Goal: Task Accomplishment & Management: Manage account settings

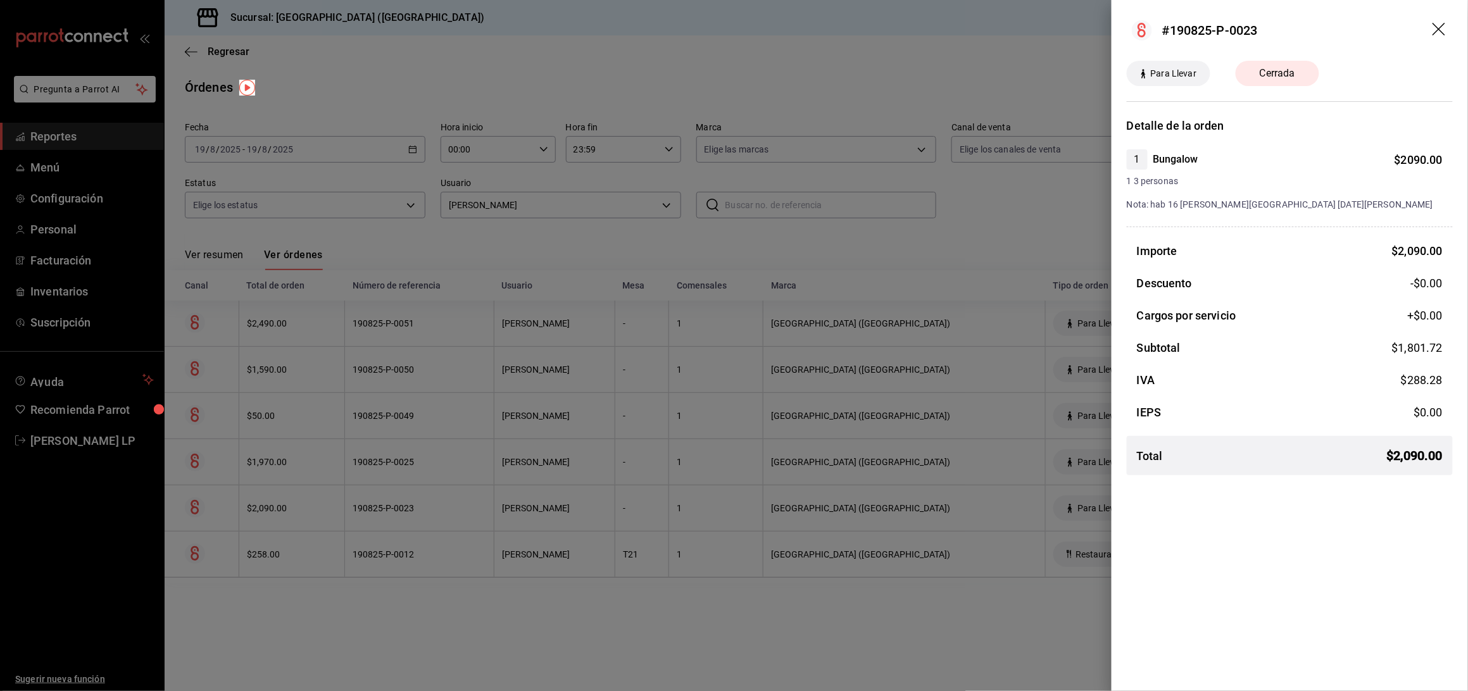
drag, startPoint x: 448, startPoint y: 496, endPoint x: 451, endPoint y: 469, distance: 28.0
click at [447, 497] on div at bounding box center [734, 345] width 1468 height 691
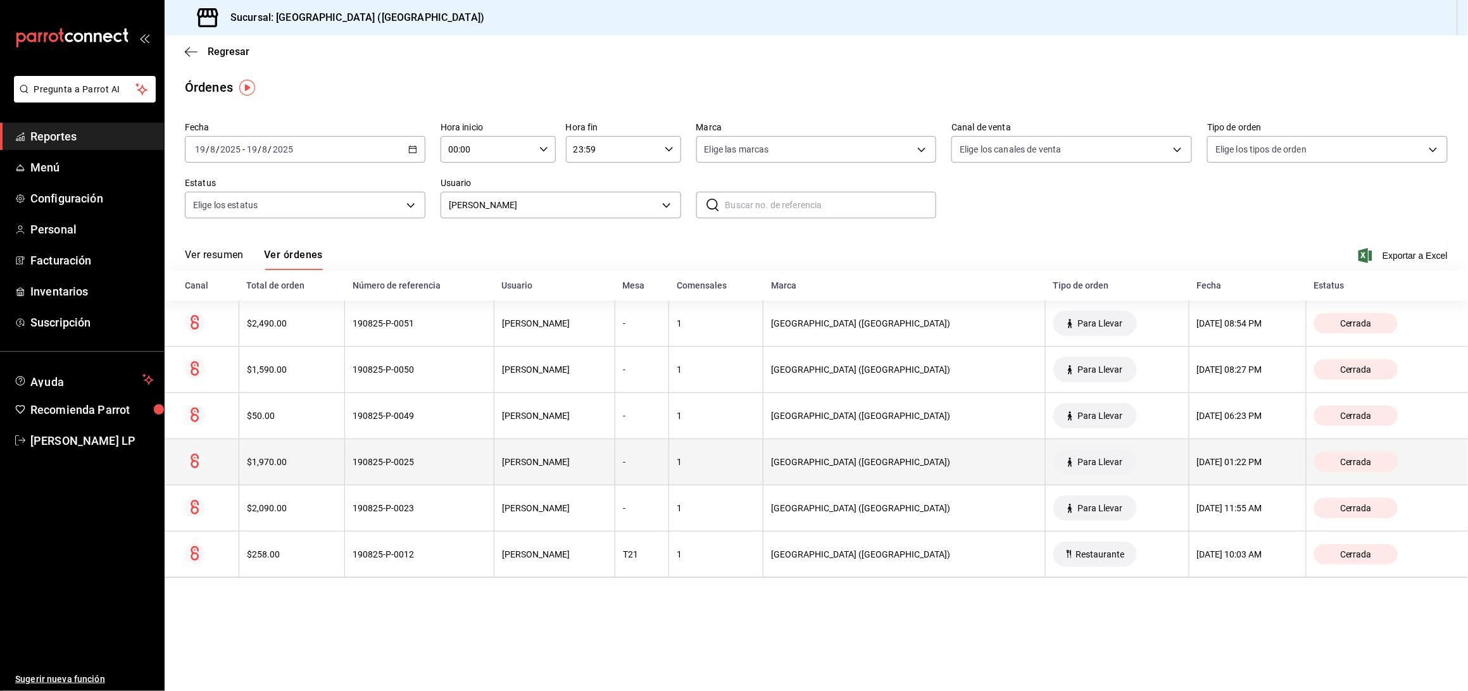
click at [450, 469] on th "190825-P-0025" at bounding box center [419, 462] width 149 height 46
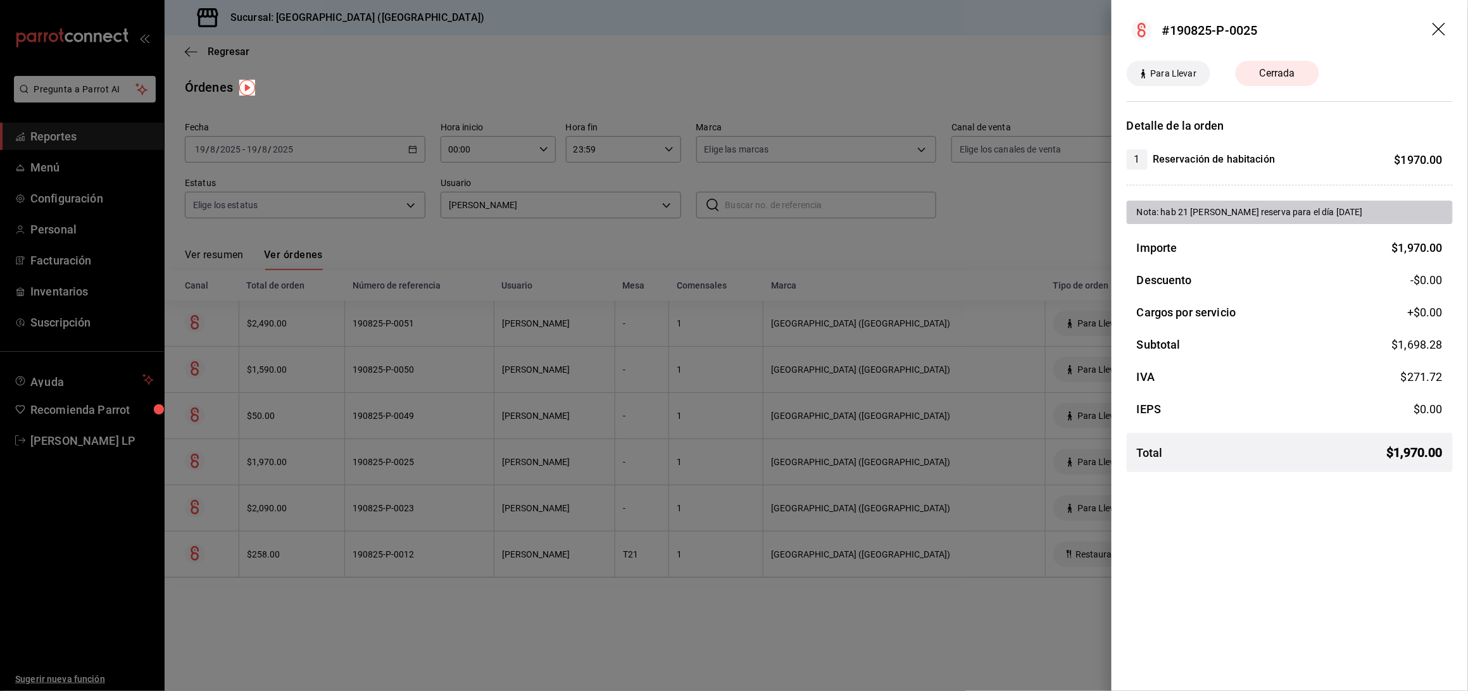
click at [421, 473] on div at bounding box center [734, 345] width 1468 height 691
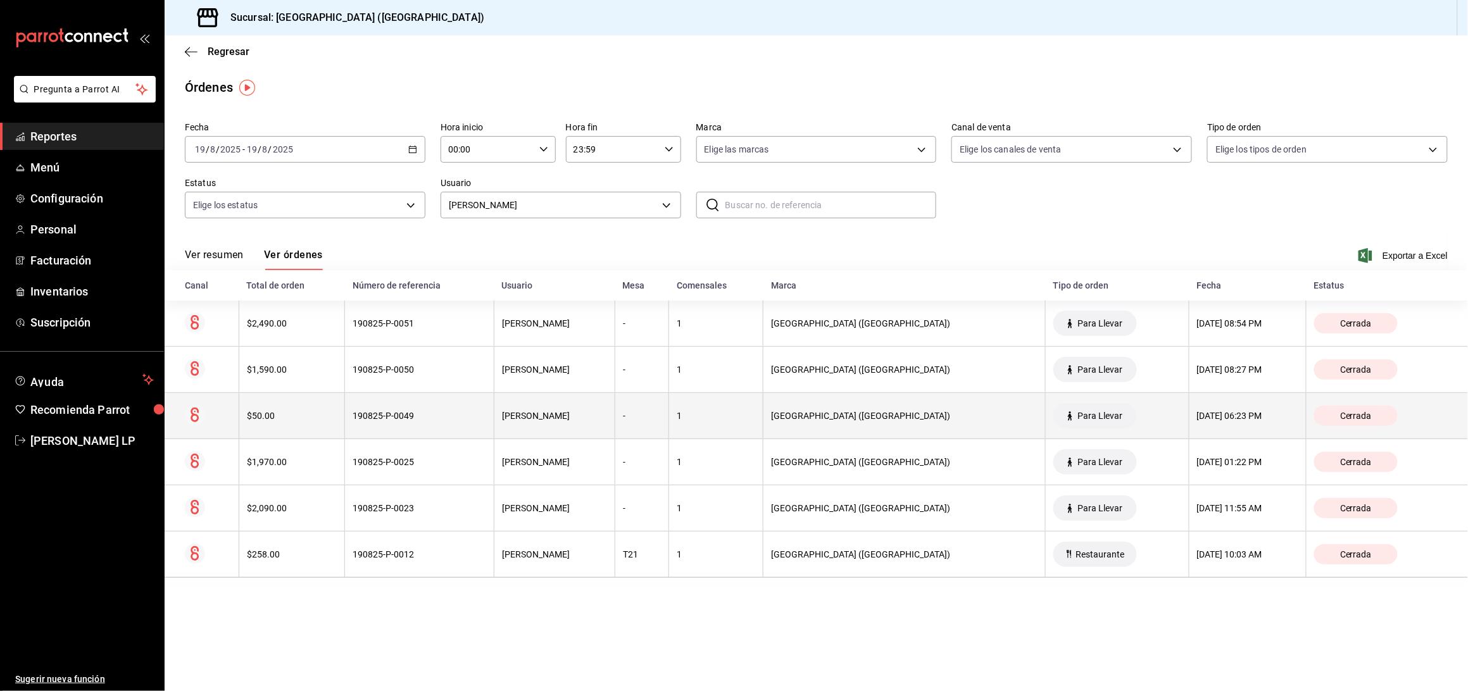
click at [440, 417] on div "190825-P-0049" at bounding box center [420, 416] width 134 height 10
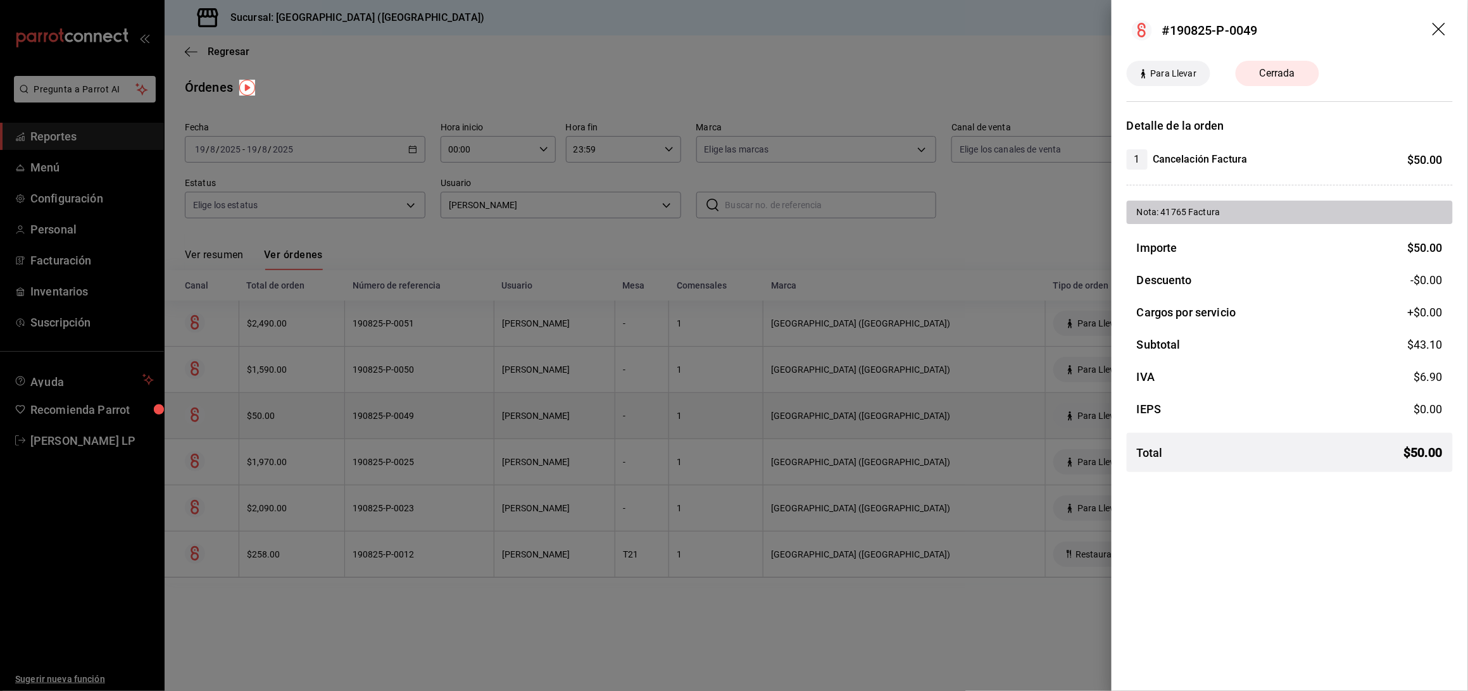
click at [440, 417] on div at bounding box center [734, 345] width 1468 height 691
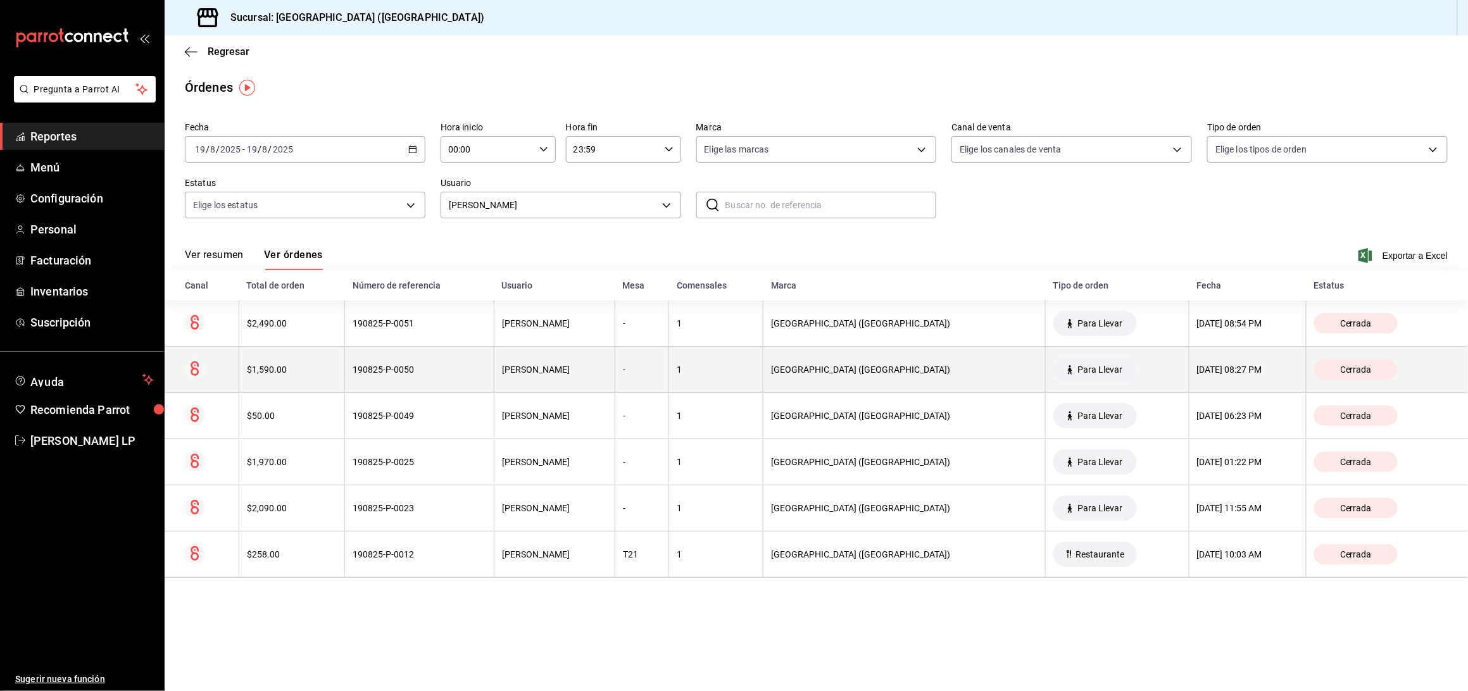
click at [436, 379] on th "190825-P-0050" at bounding box center [419, 370] width 149 height 46
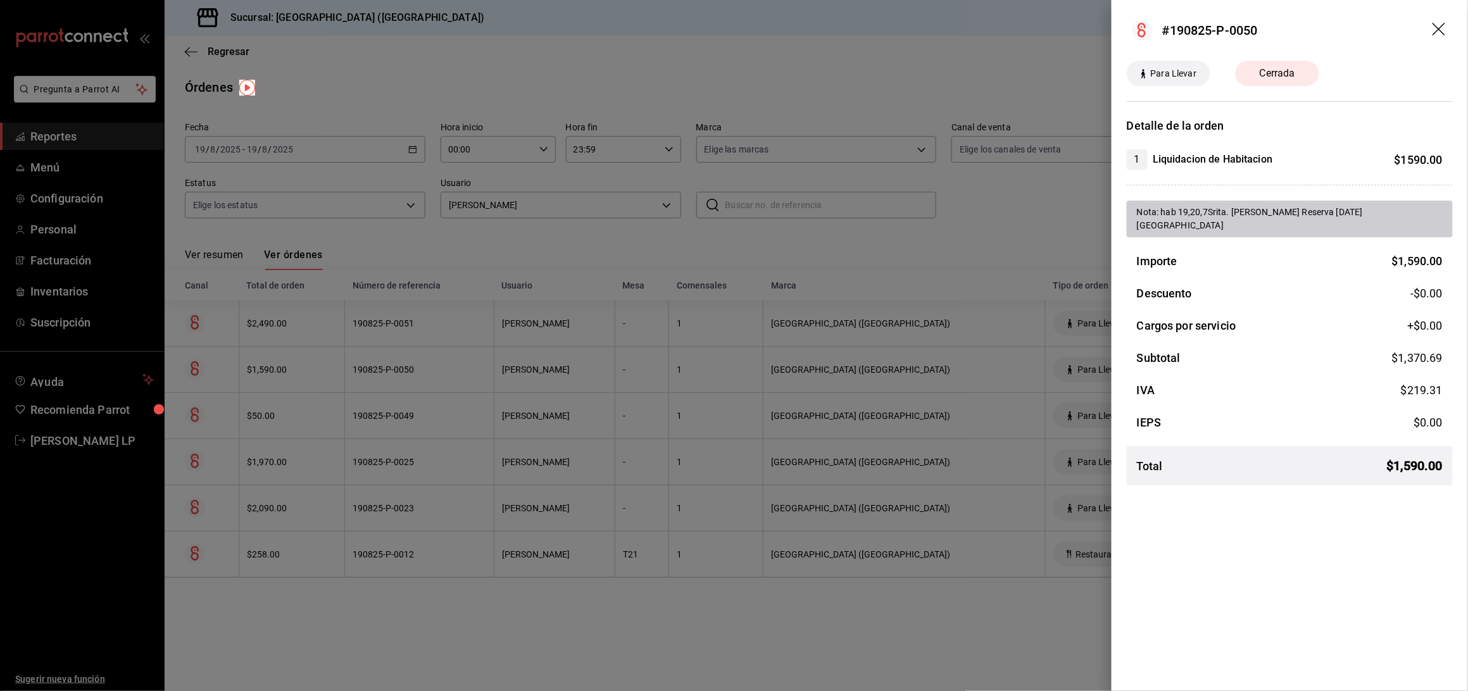
click at [618, 589] on div at bounding box center [734, 345] width 1468 height 691
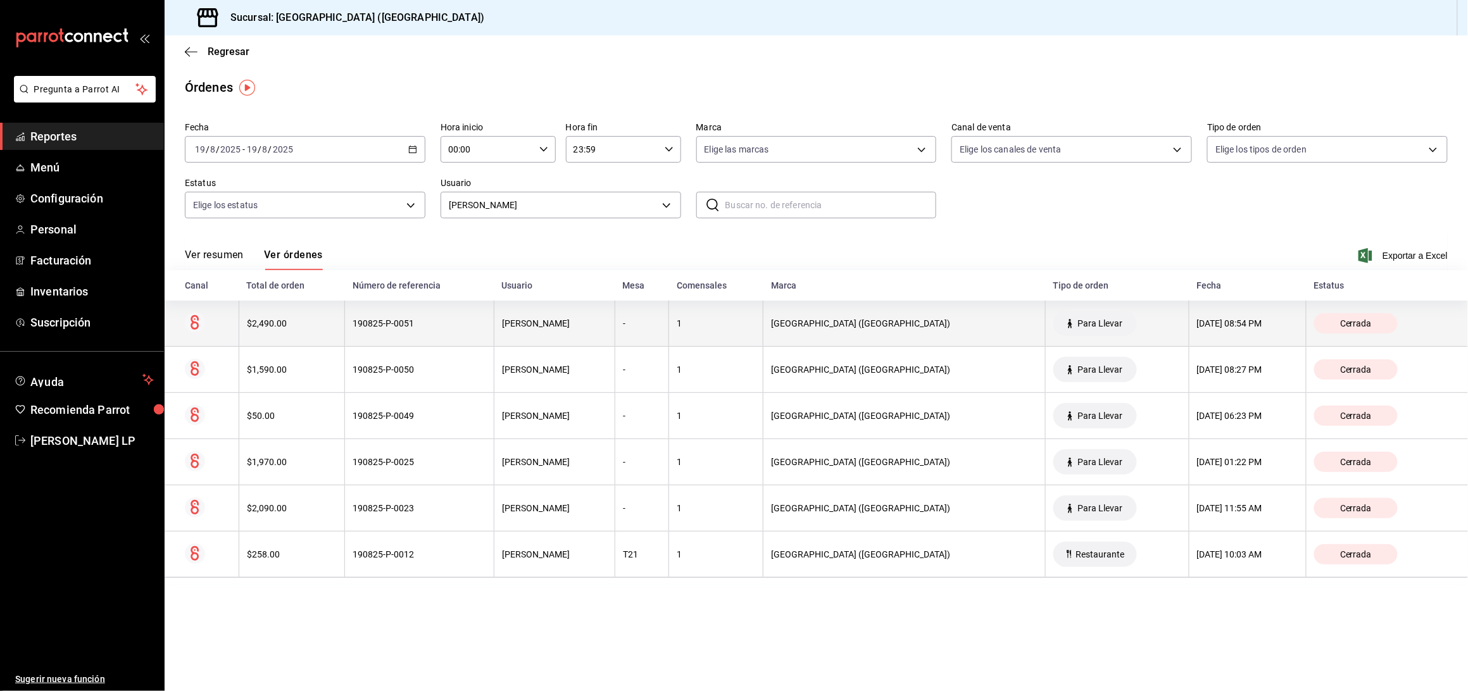
click at [450, 321] on div "190825-P-0051" at bounding box center [420, 323] width 134 height 10
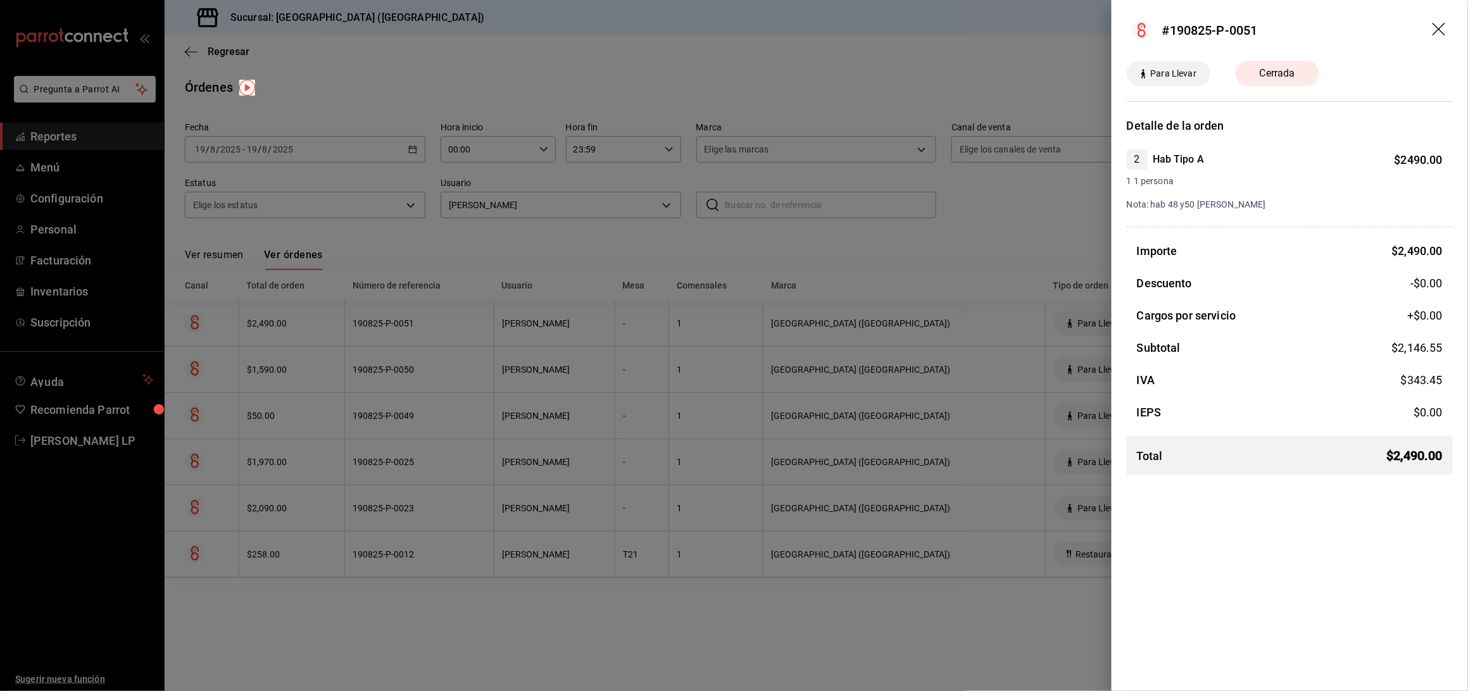
click at [426, 82] on div at bounding box center [734, 345] width 1468 height 691
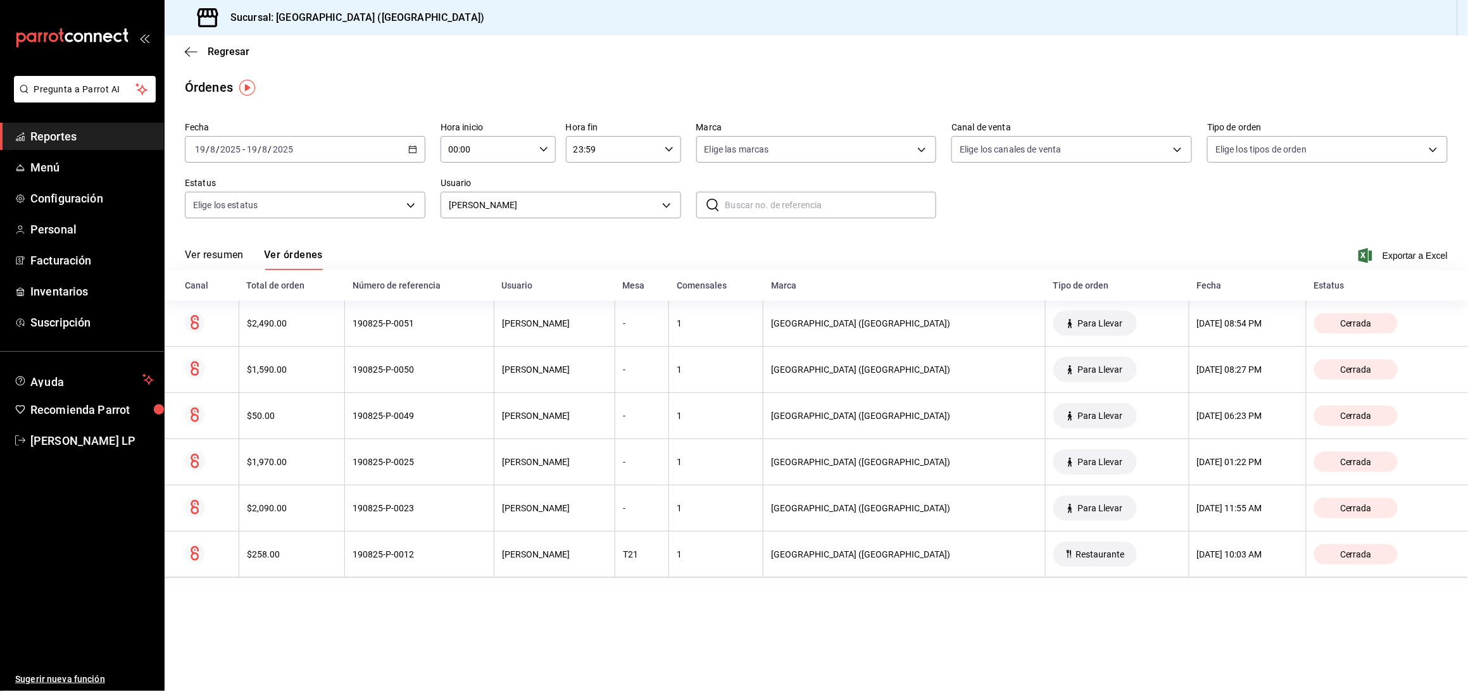
click at [525, 208] on body "Pregunta a Parrot AI Reportes Menú Configuración Personal Facturación Inventari…" at bounding box center [734, 345] width 1468 height 691
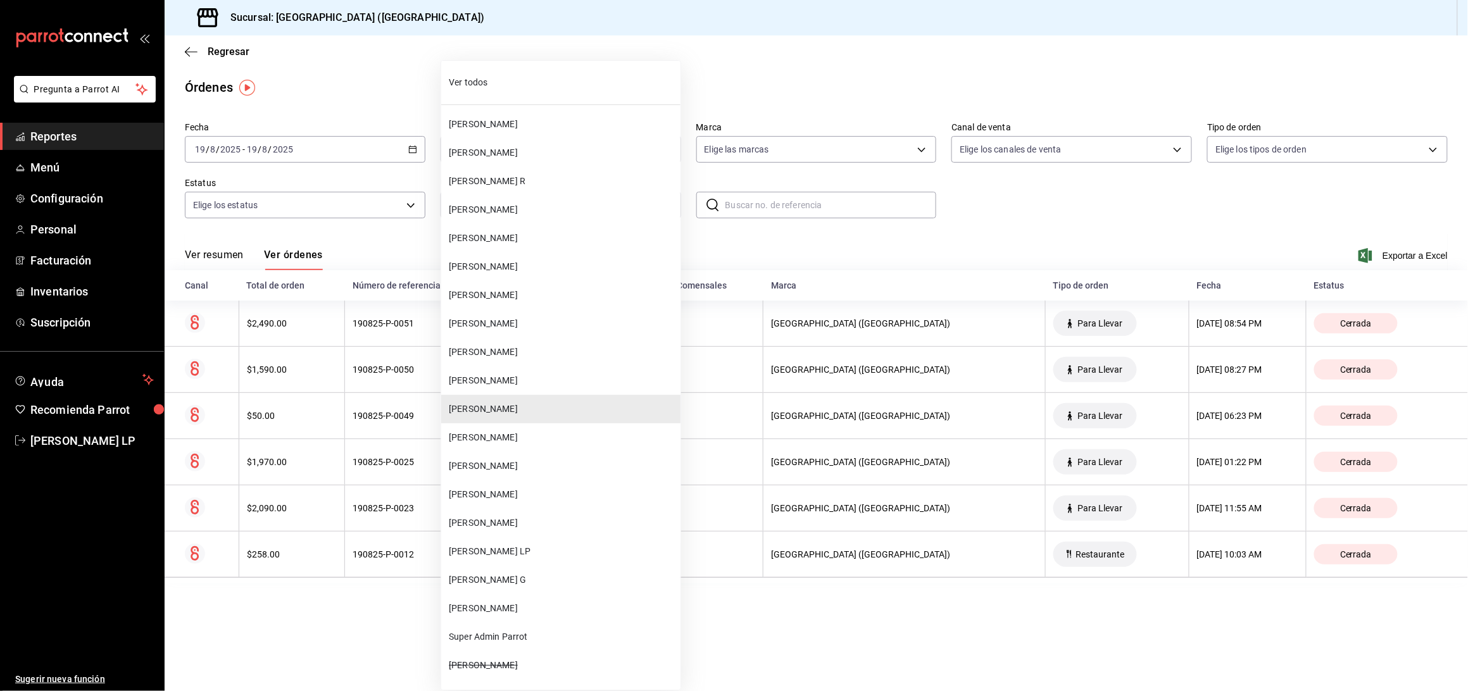
click at [488, 558] on span "[PERSON_NAME] LP" at bounding box center [562, 551] width 227 height 13
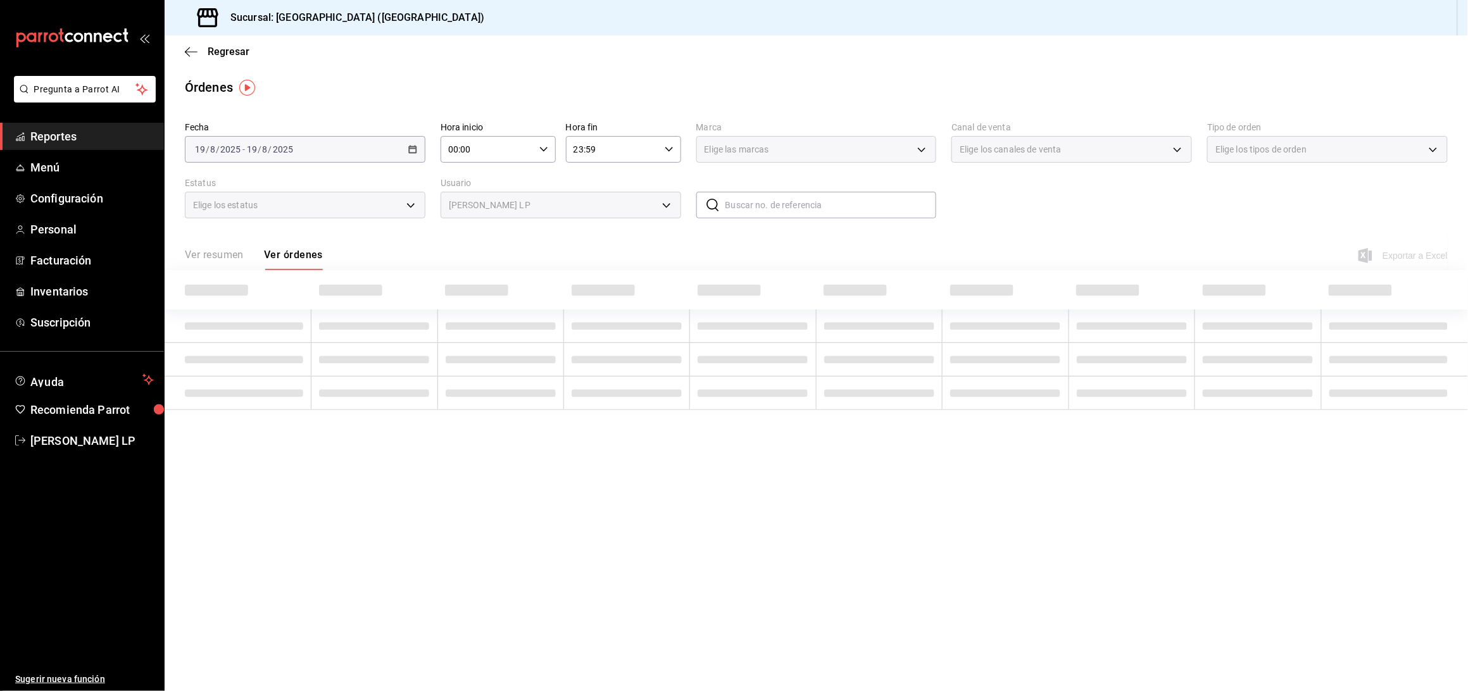
type input "7dff9825-2524-483e-ac0a-d3f443fc0f7f"
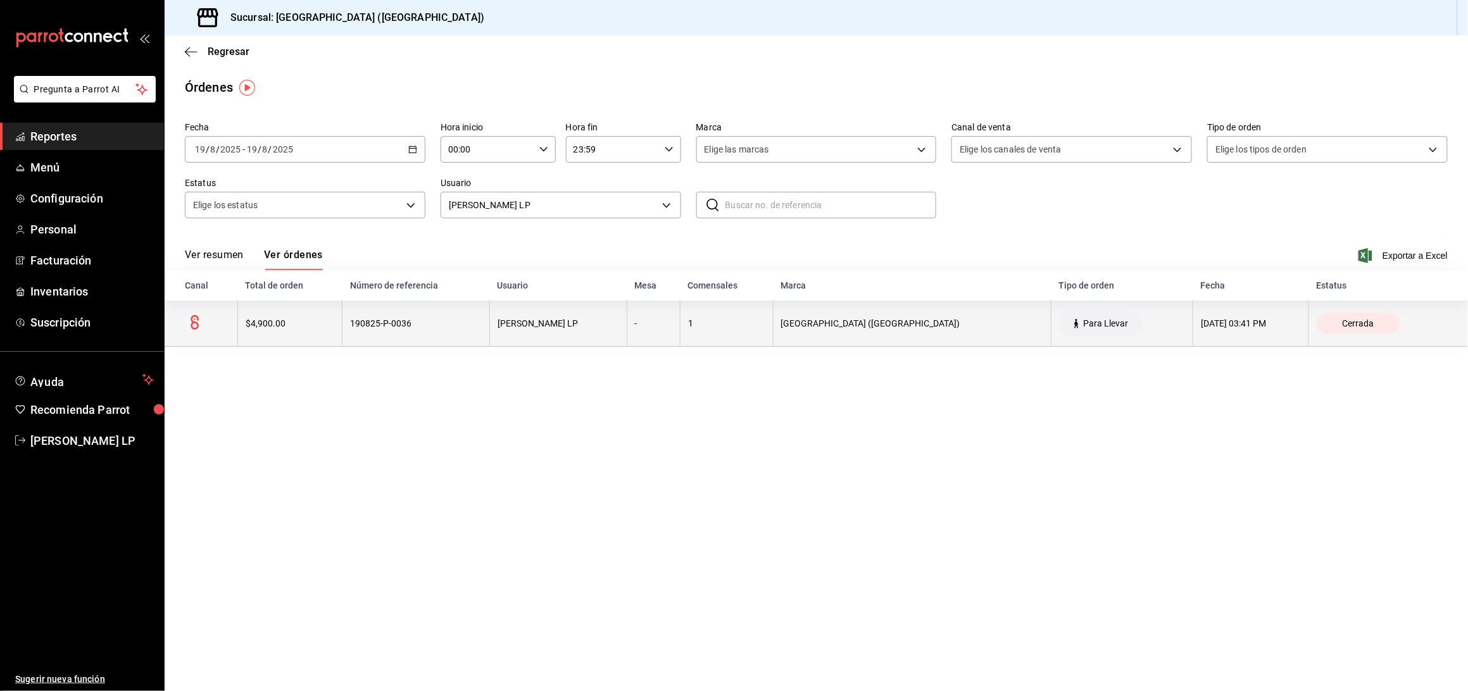
click at [448, 313] on th "190825-P-0036" at bounding box center [417, 324] width 148 height 46
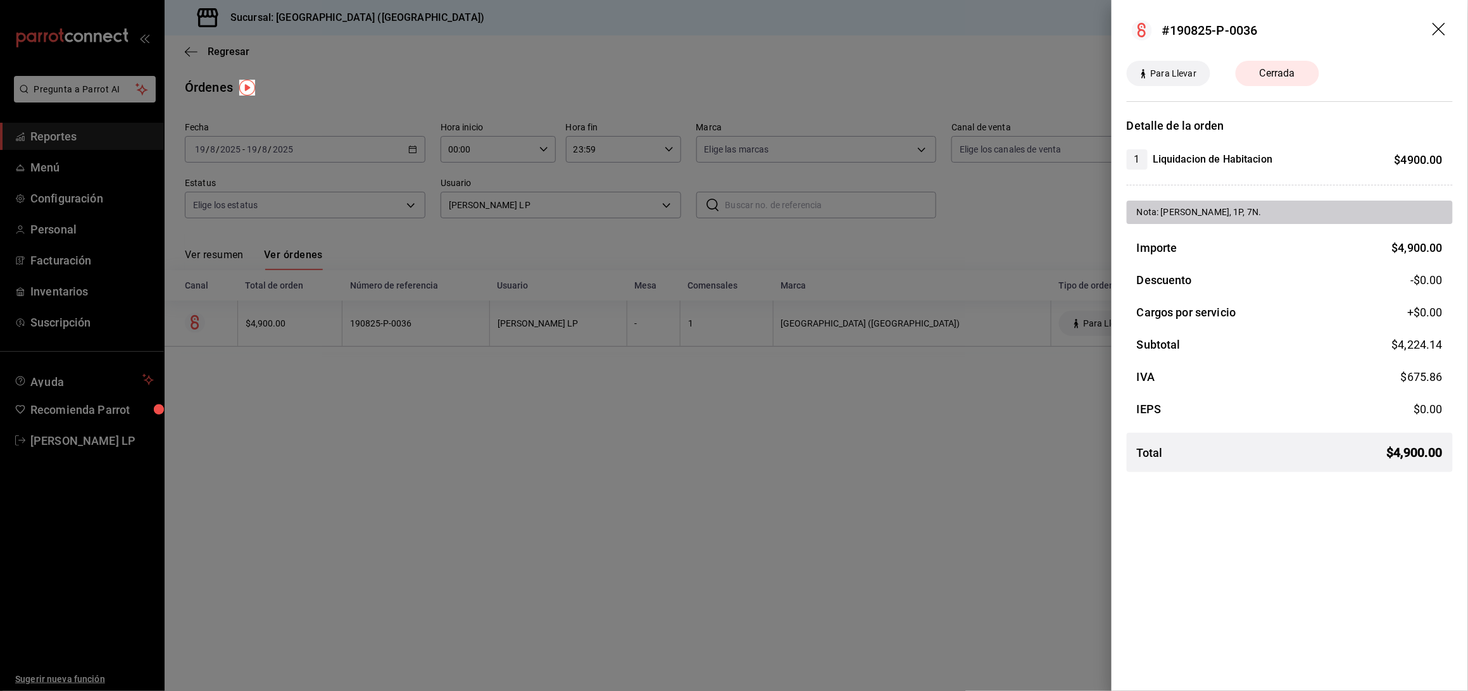
click at [379, 75] on div at bounding box center [734, 345] width 1468 height 691
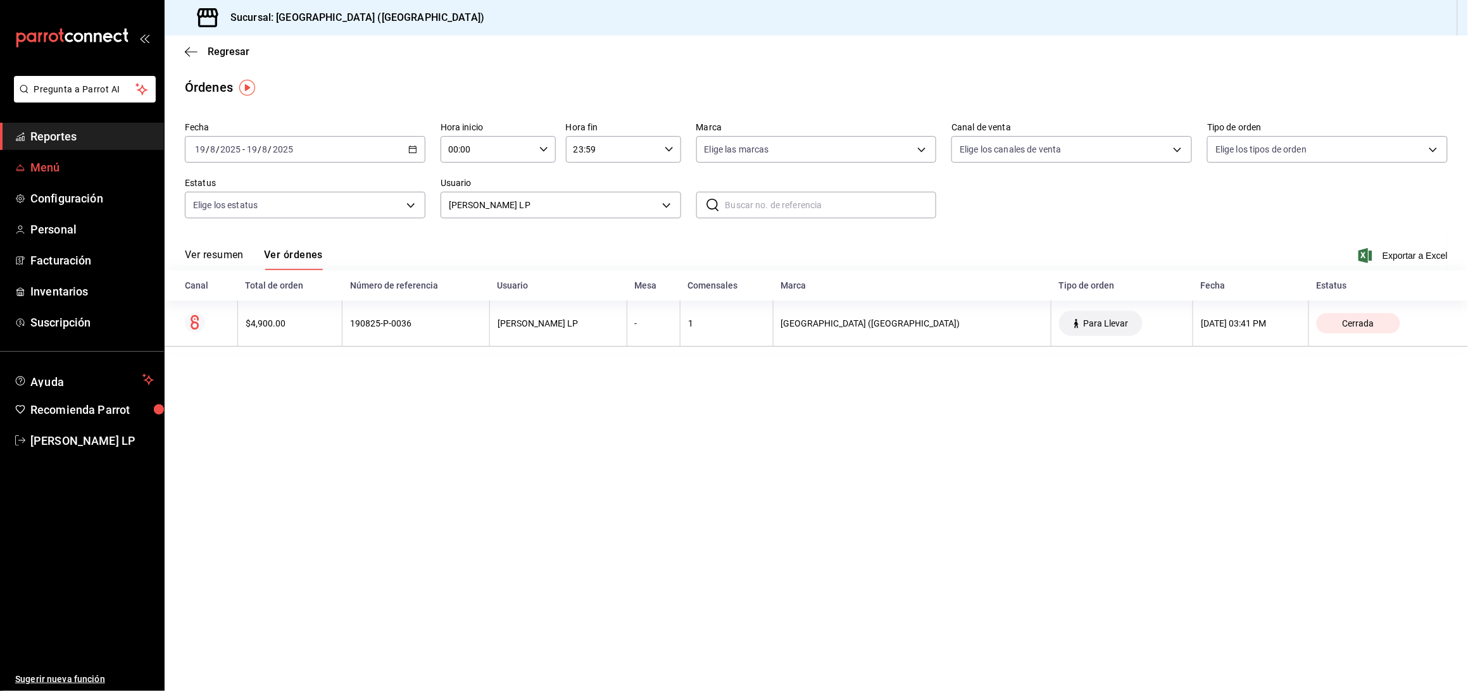
click at [53, 175] on span "Menú" at bounding box center [91, 167] width 123 height 17
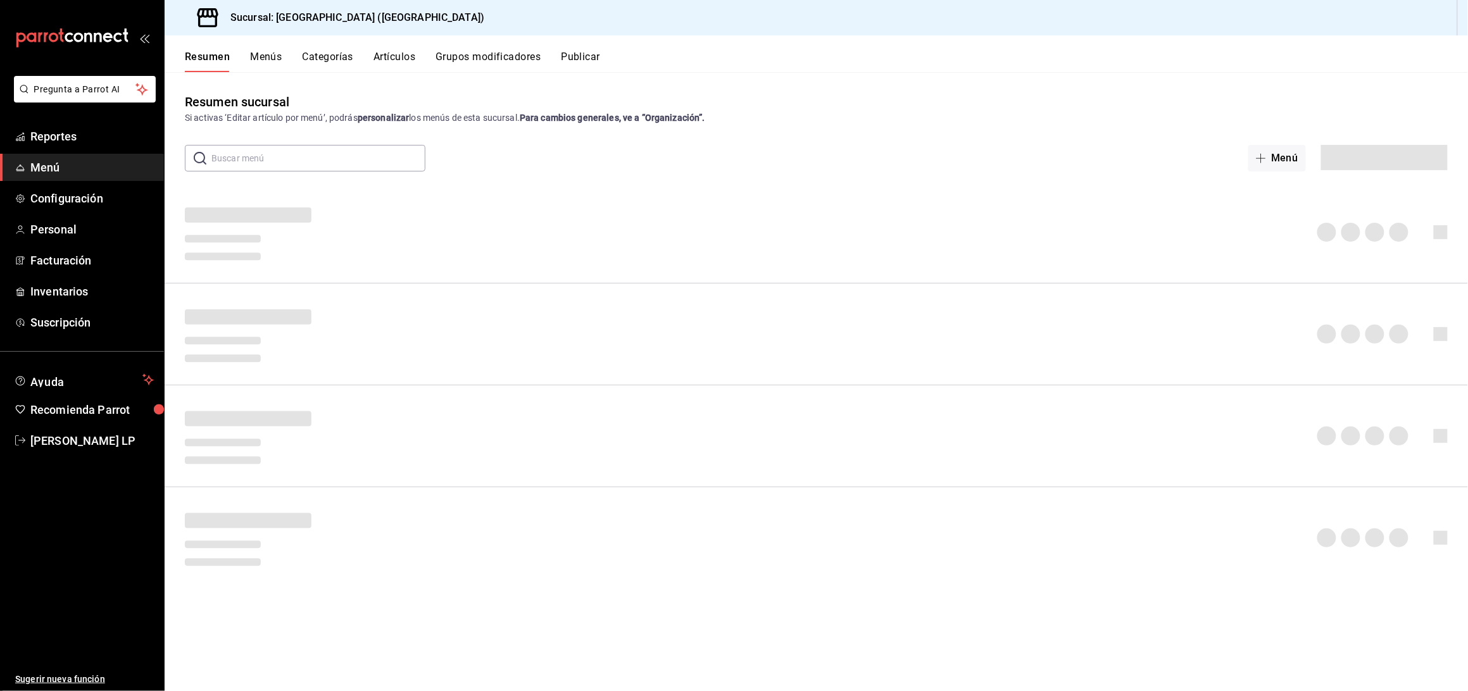
click at [391, 45] on div "Resumen Menús Categorías Artículos Grupos modificadores Publicar" at bounding box center [817, 53] width 1304 height 37
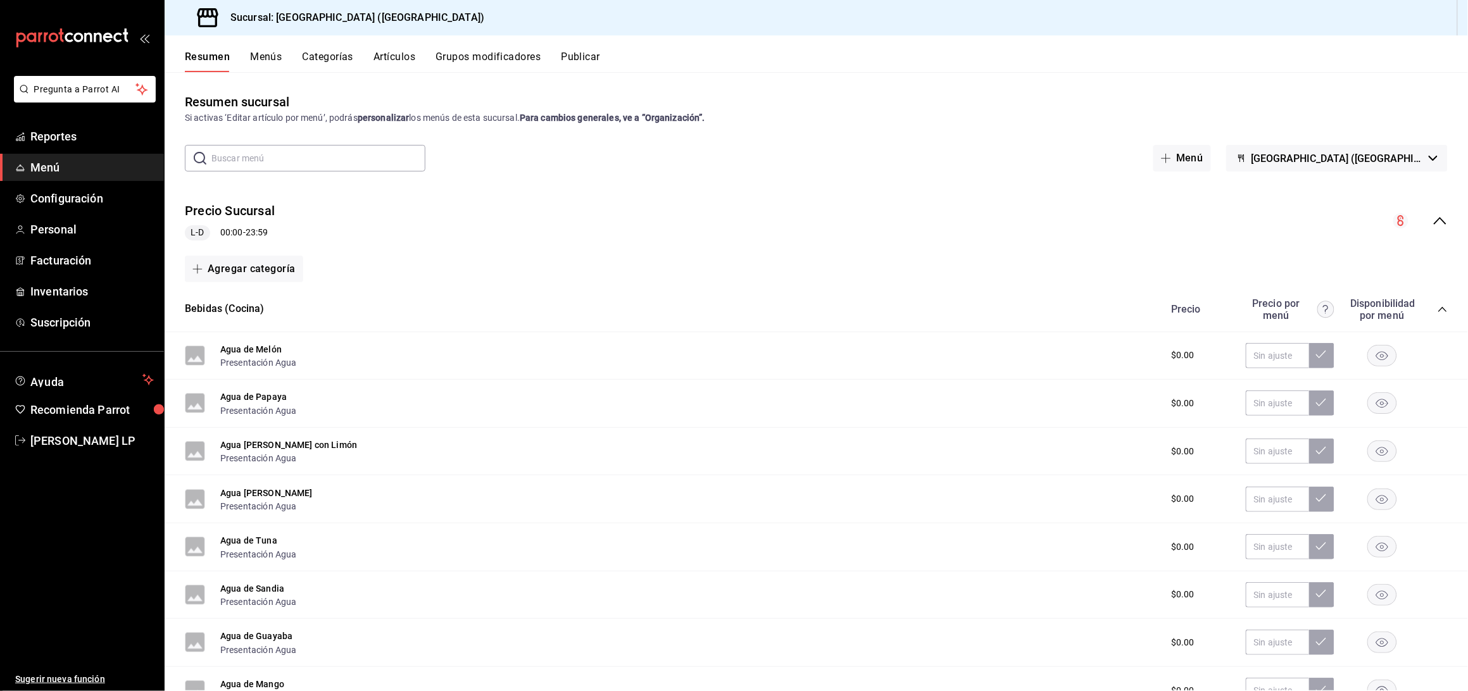
click at [395, 54] on button "Artículos" at bounding box center [395, 62] width 42 height 22
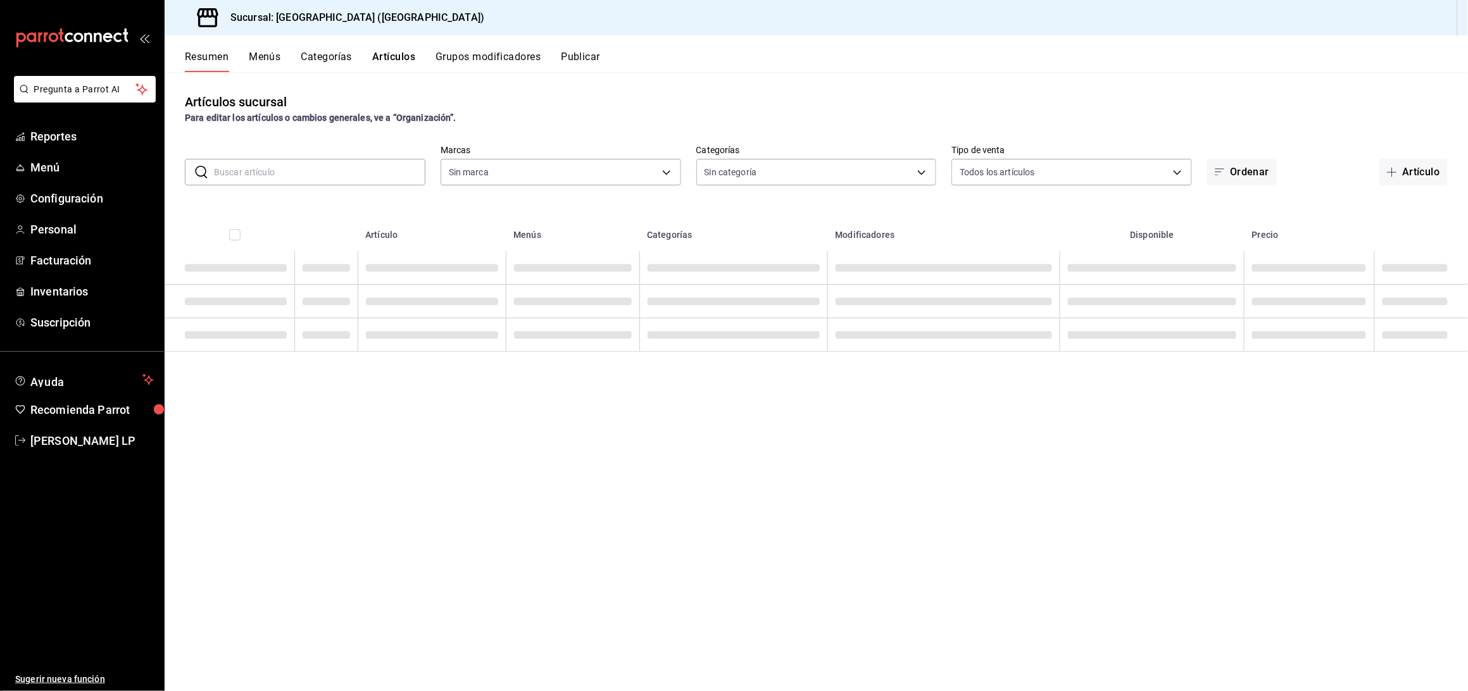
click at [395, 172] on input "text" at bounding box center [319, 172] width 211 height 25
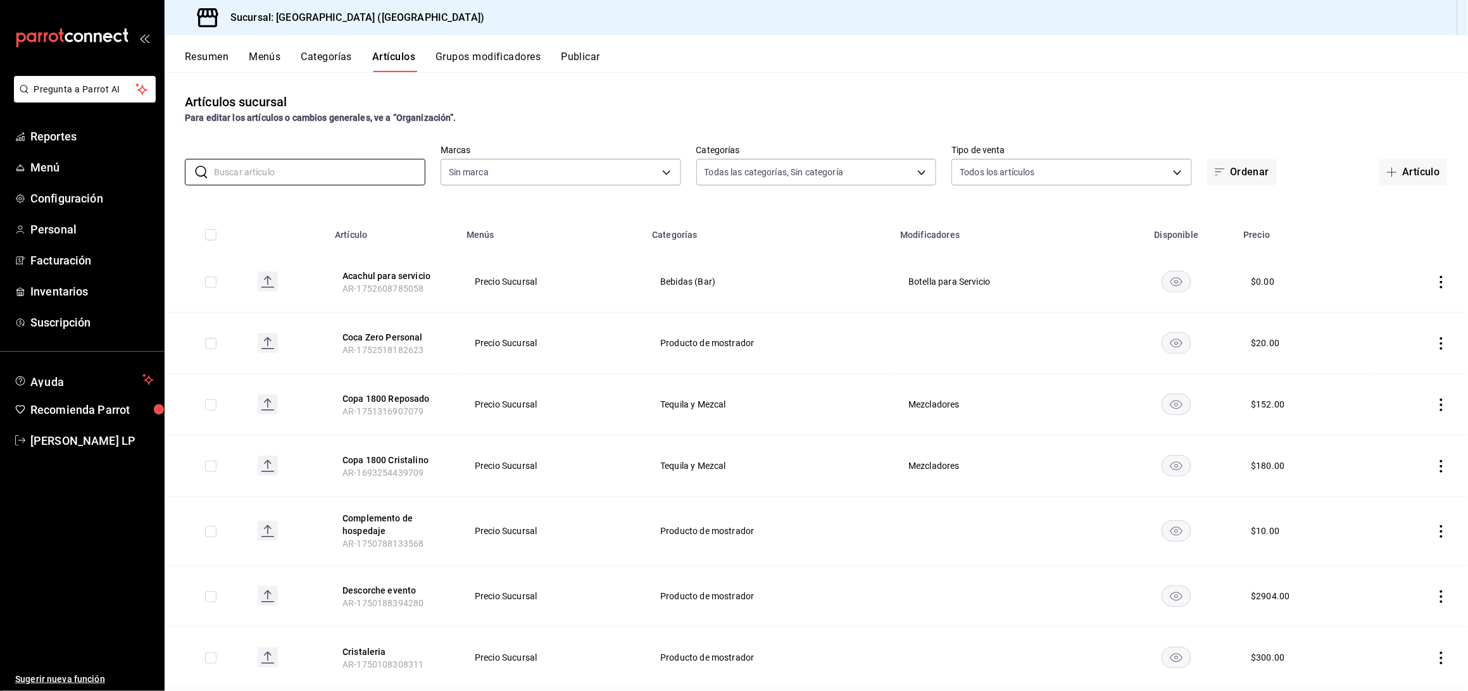
type input "liqui"
type input "8c3fc7fb-afc8-4fcf-a35f-97b25a26b173,d858cdb4-7991-4d76-a946-9f508960b44e,730af…"
type input "c5b0ed81-af66-4c2d-afb4-f59aa1ecca2b"
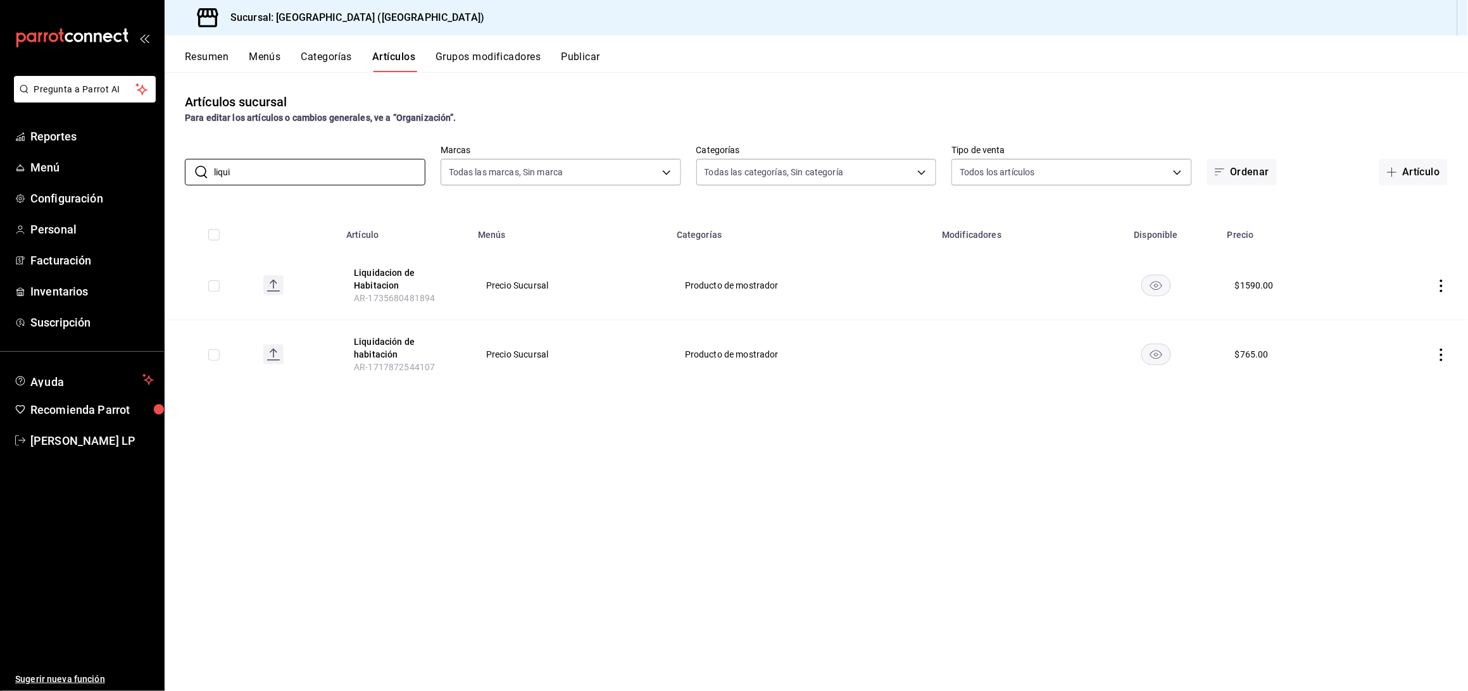
click at [1442, 282] on icon "actions" at bounding box center [1441, 286] width 13 height 13
click at [1406, 317] on span "Editar" at bounding box center [1404, 314] width 33 height 13
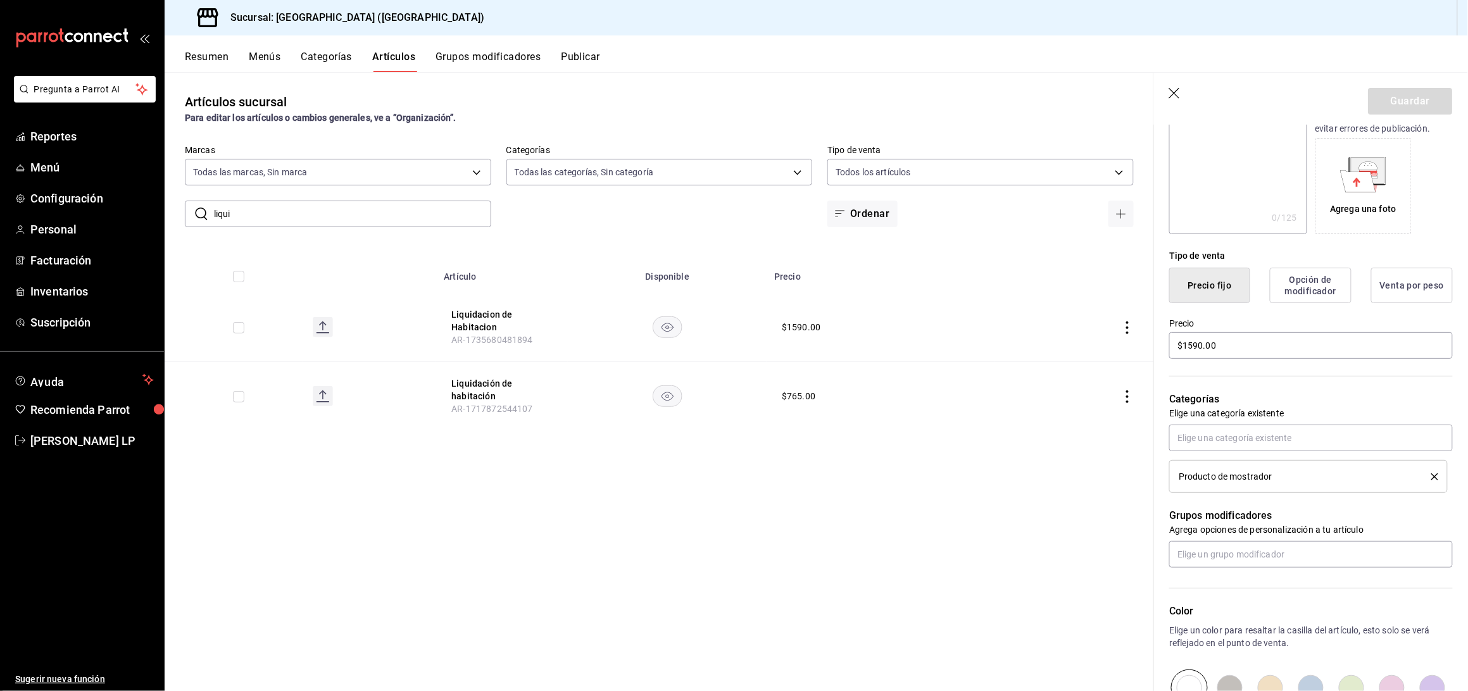
scroll to position [253, 0]
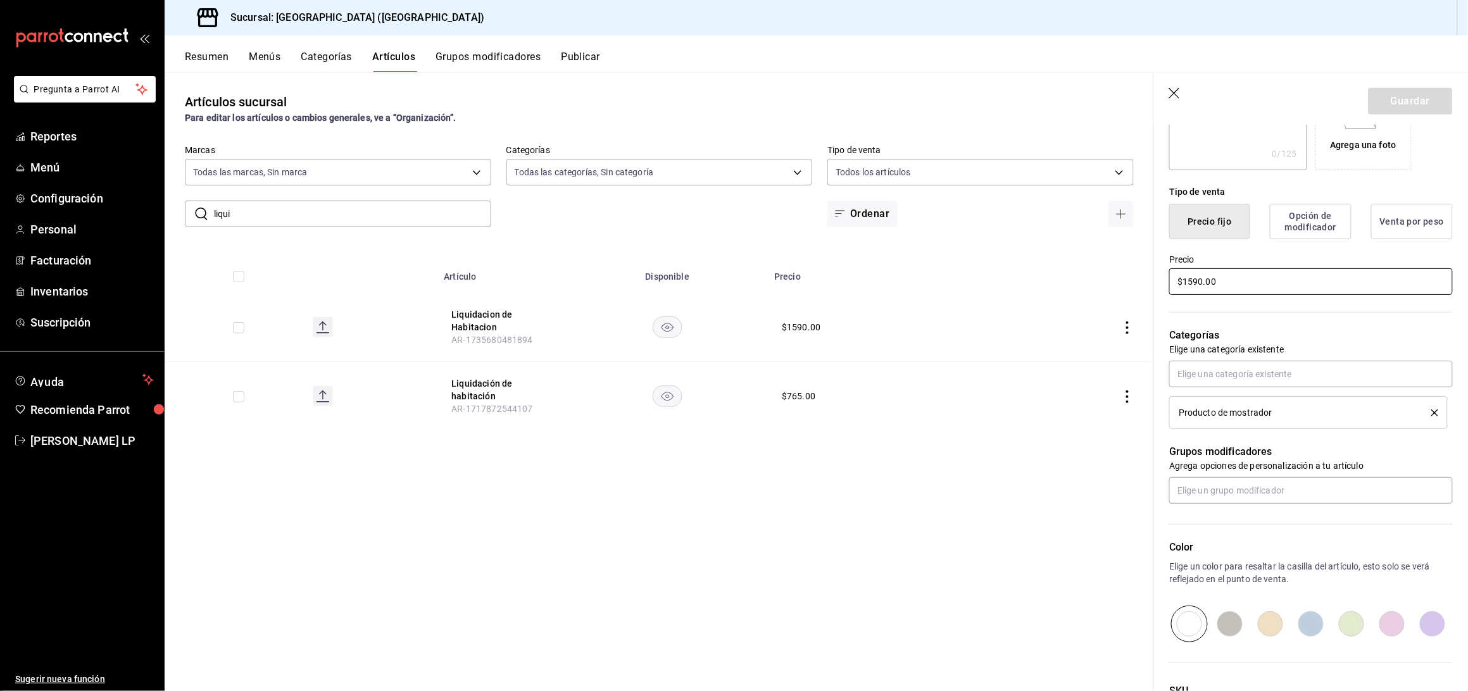
click at [1202, 287] on input "$1590.00" at bounding box center [1311, 281] width 284 height 27
type input "$1058.00"
click at [1410, 106] on button "Guardar" at bounding box center [1411, 101] width 84 height 27
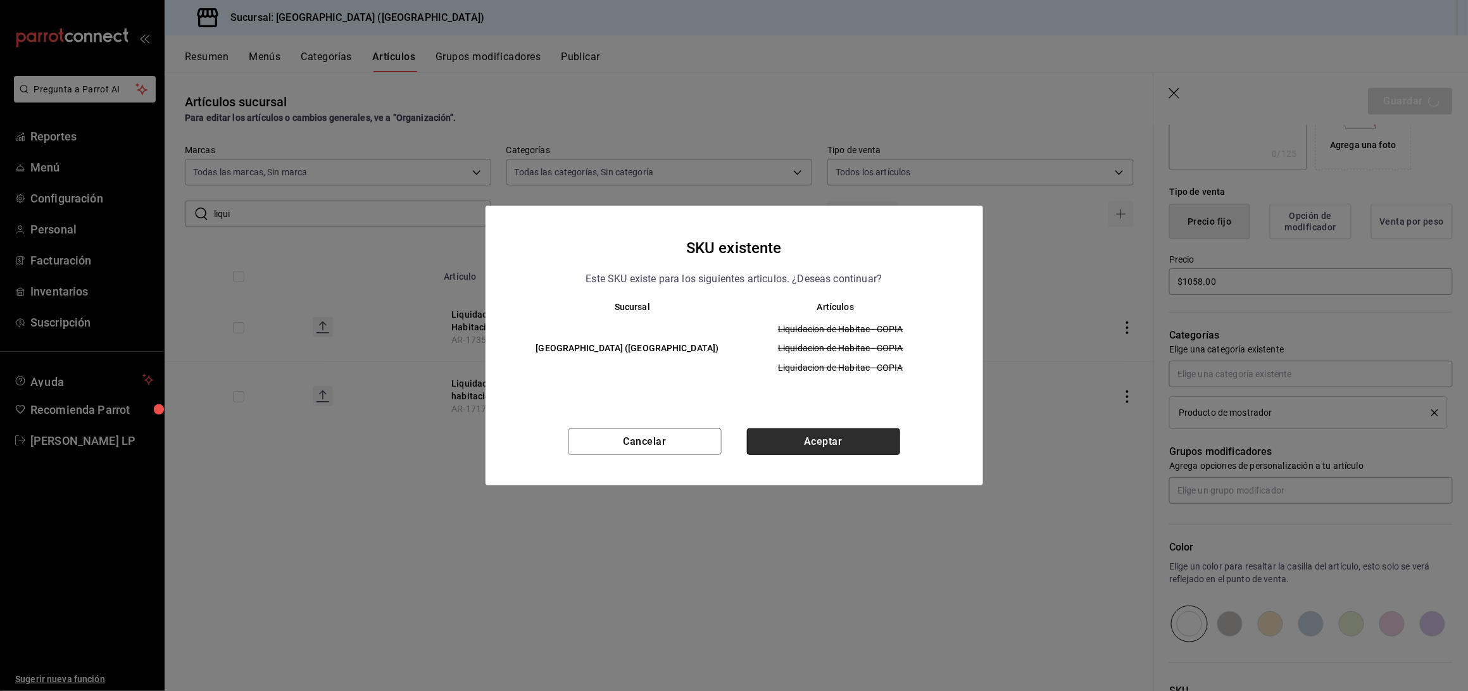
click at [872, 443] on button "Aceptar" at bounding box center [823, 442] width 153 height 27
